Goal: Task Accomplishment & Management: Manage account settings

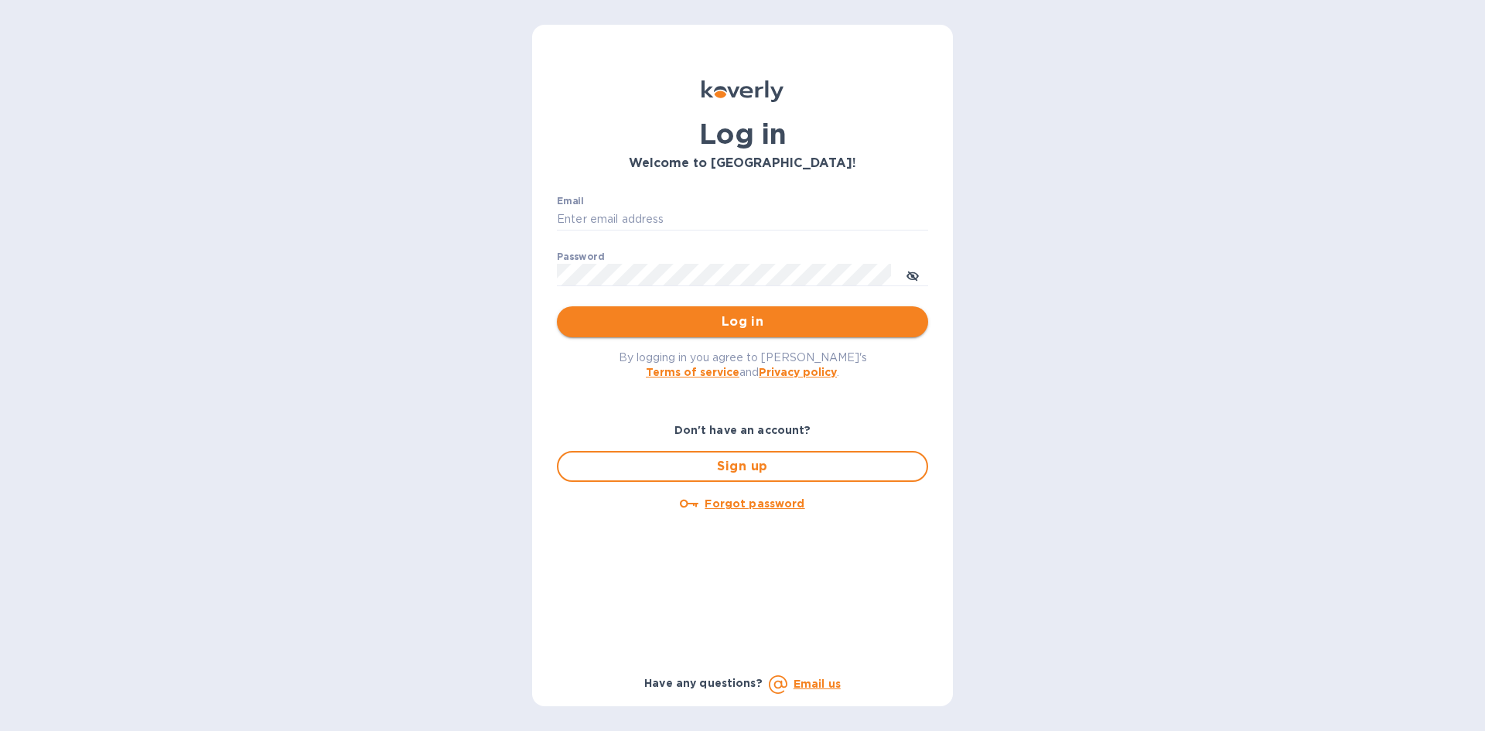
type input "LAYLA@SKYFLOORINGUSA.COM"
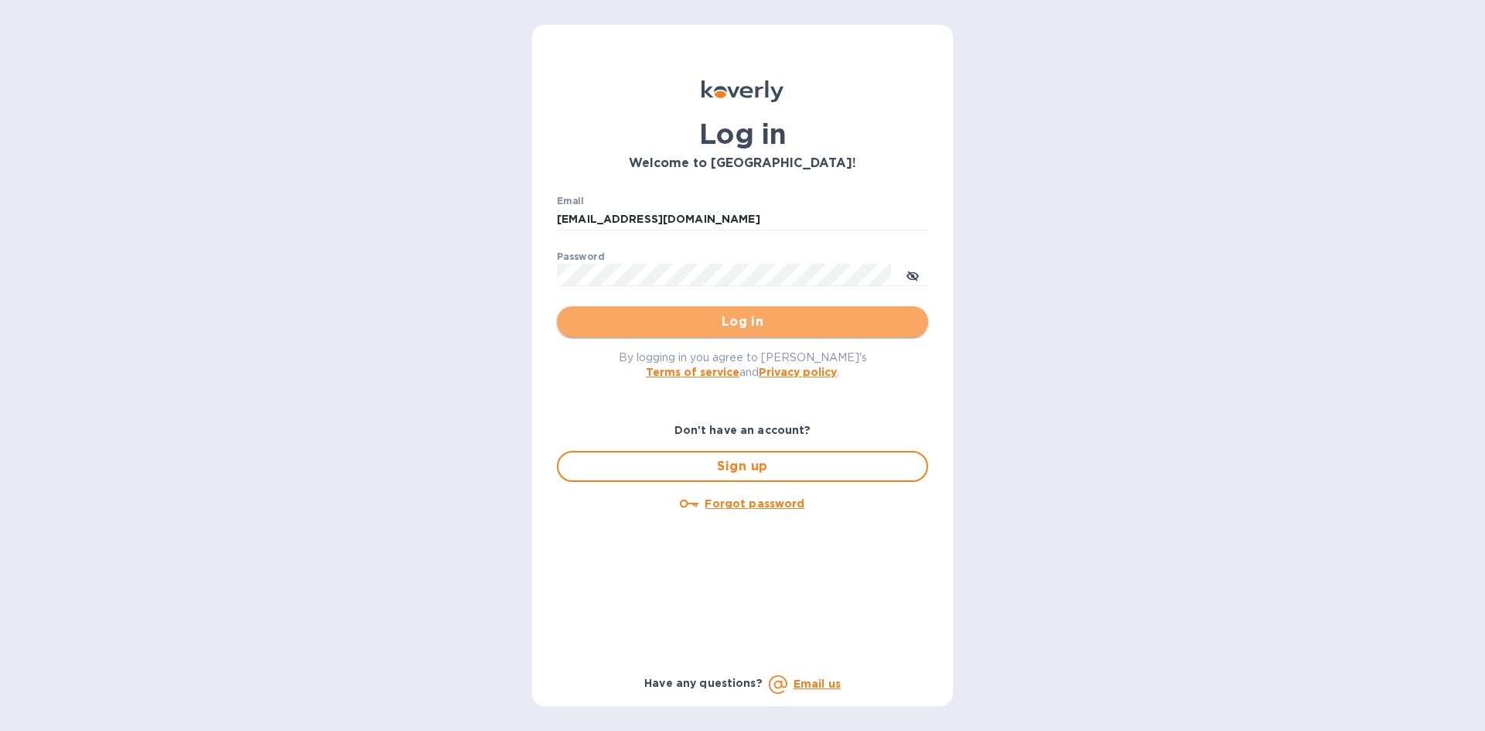
click at [861, 307] on button "Log in" at bounding box center [742, 321] width 371 height 31
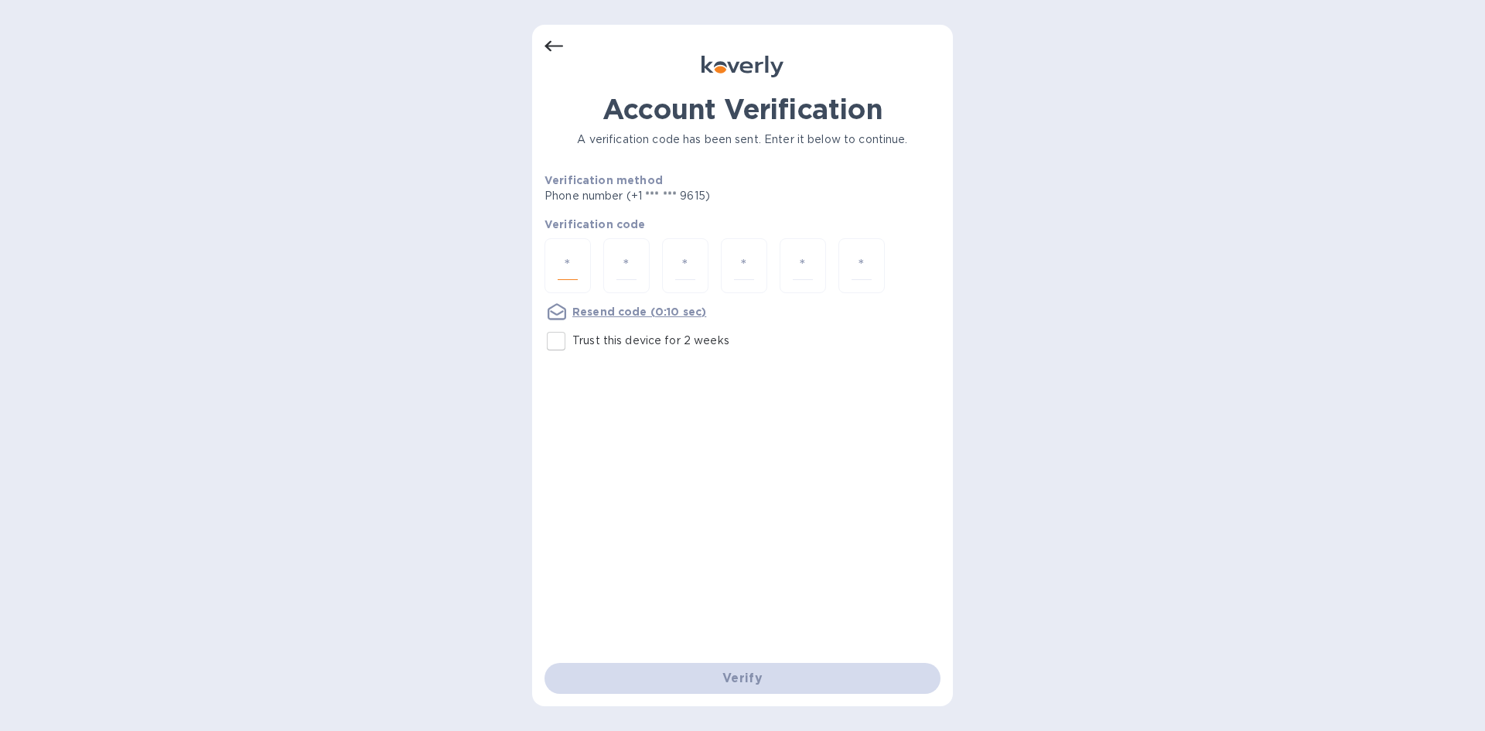
click at [574, 270] on input "number" at bounding box center [568, 265] width 20 height 29
click at [565, 340] on input "Trust this device for 2 weeks" at bounding box center [556, 341] width 32 height 32
checkbox input "true"
click at [567, 268] on input "number" at bounding box center [568, 265] width 20 height 29
type input "7"
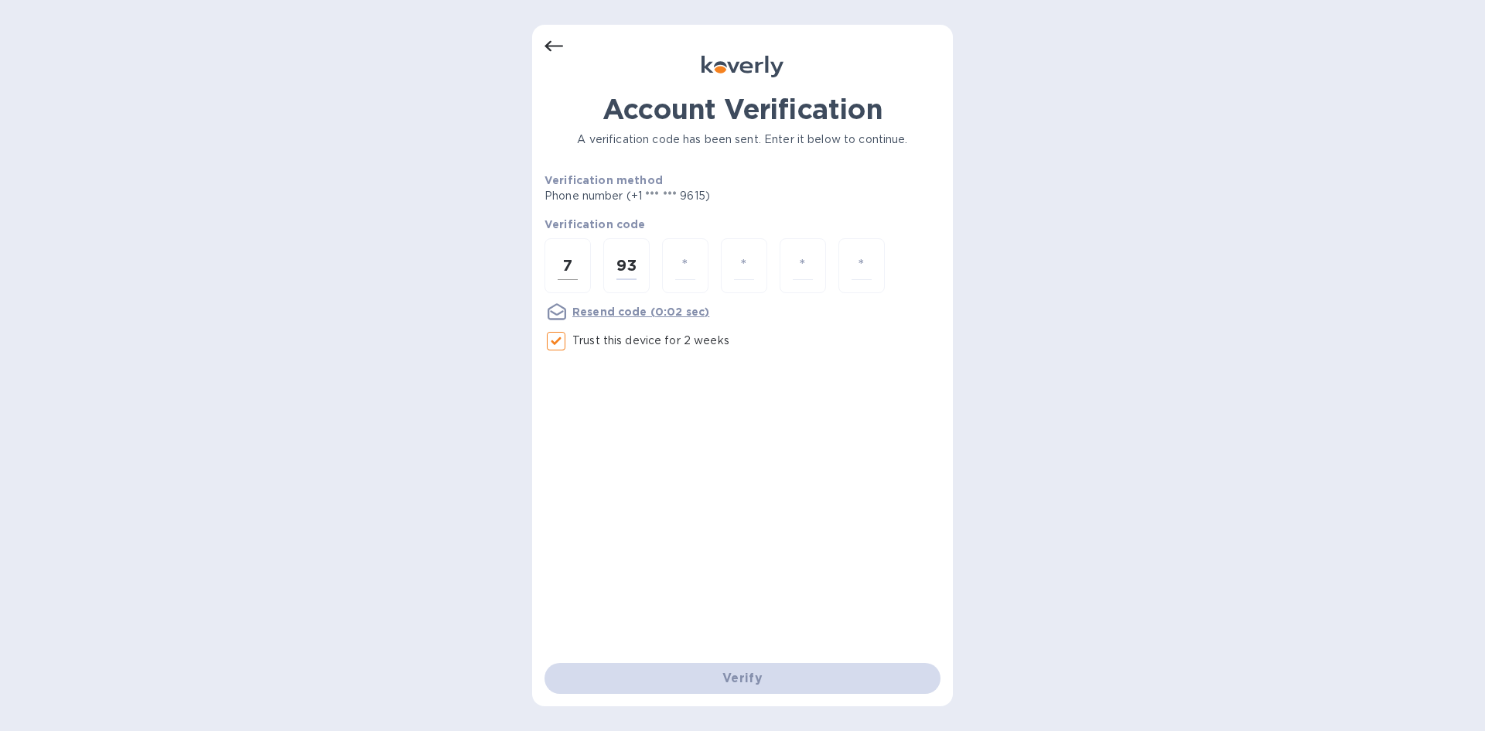
type input "3"
type input "7"
type input "6"
type input "3"
type input "4"
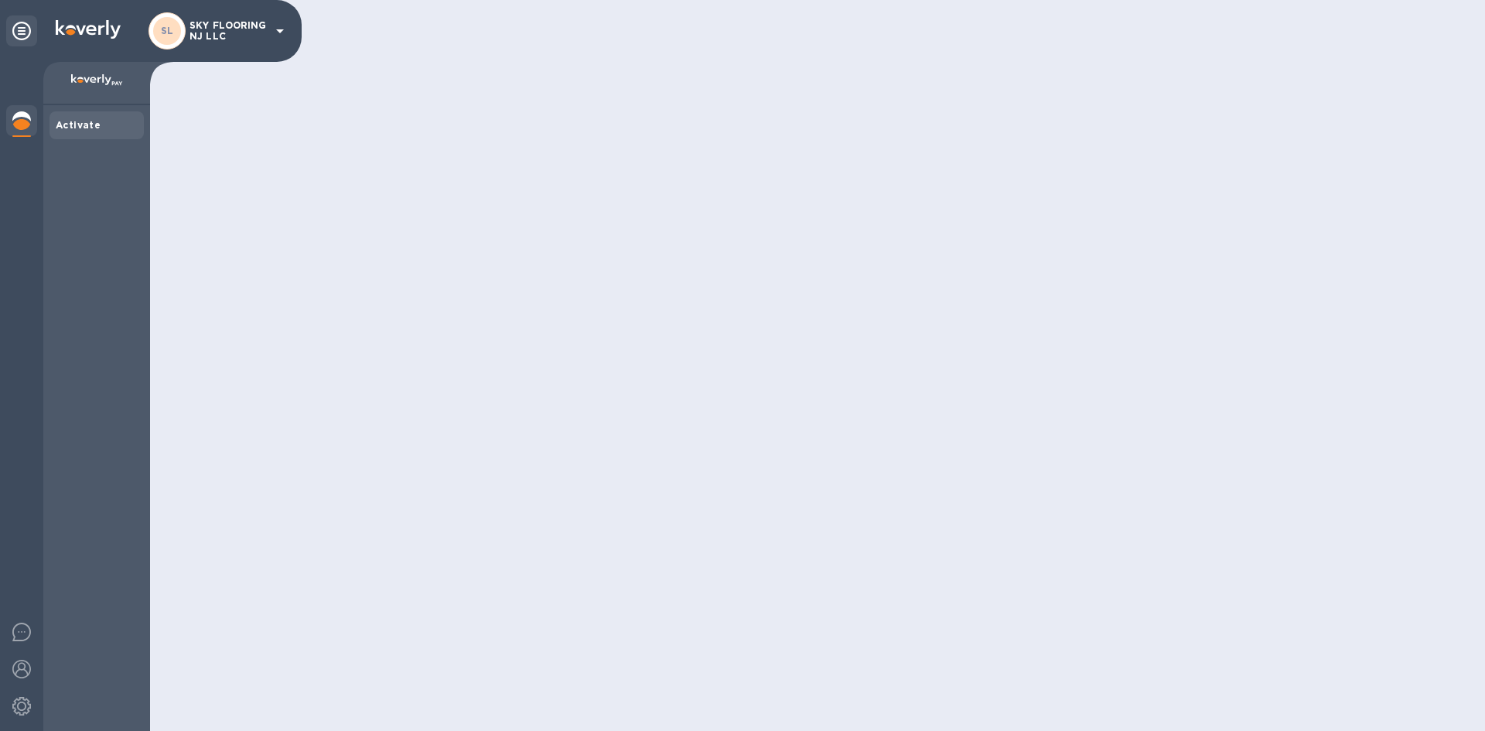
click at [20, 122] on img at bounding box center [21, 120] width 19 height 19
